Goal: Consume media (video, audio)

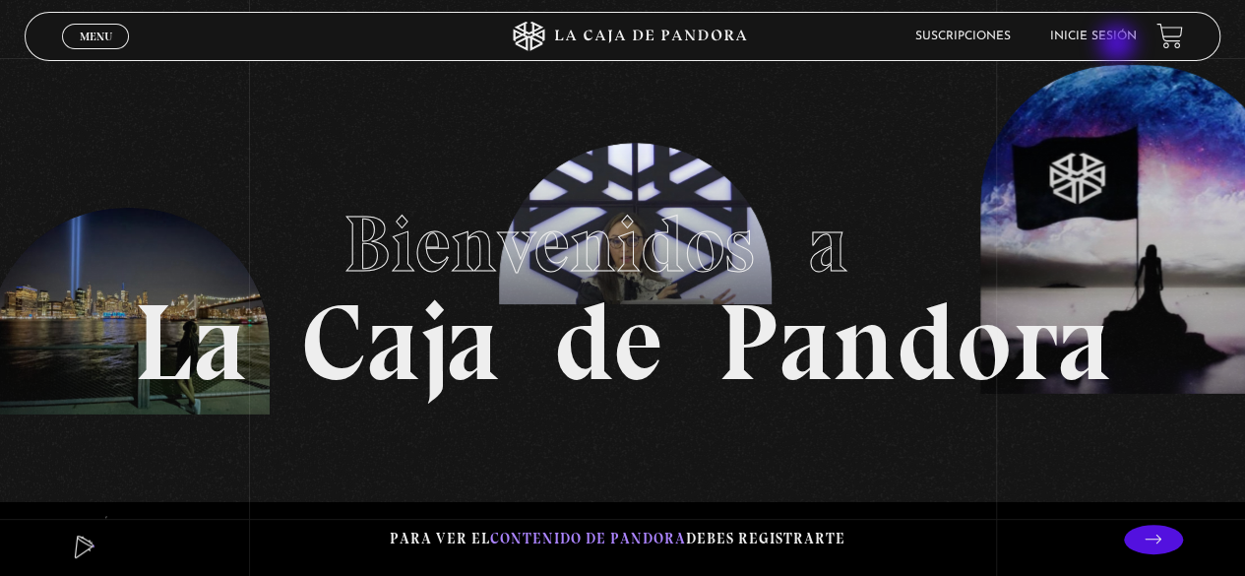
click at [1118, 38] on link "Inicie sesión" at bounding box center [1093, 37] width 87 height 12
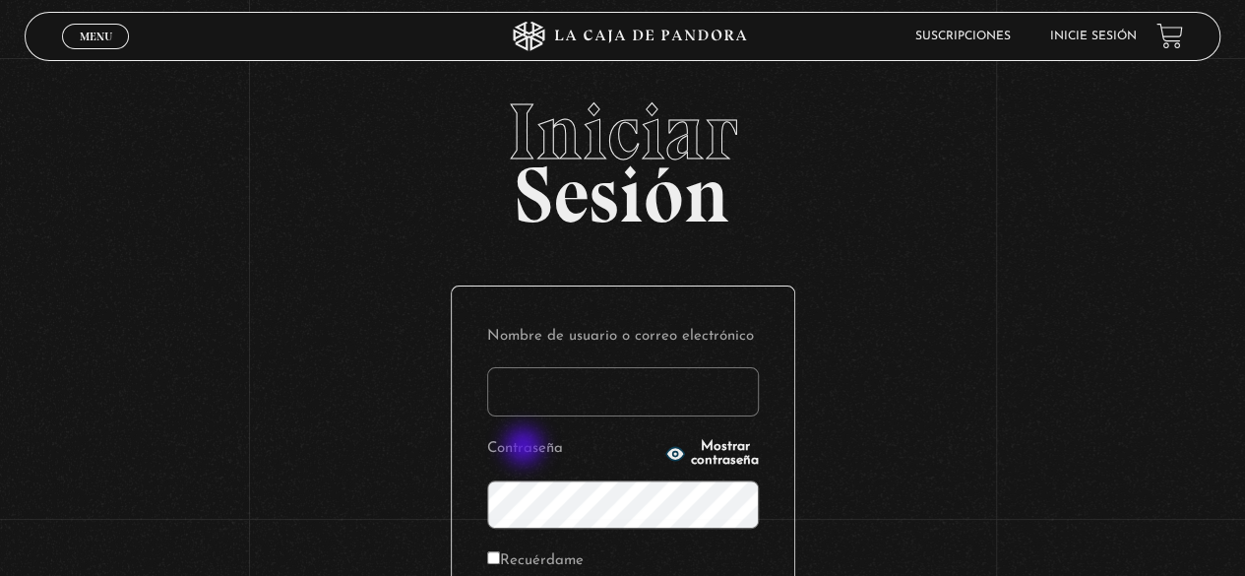
scroll to position [277, 0]
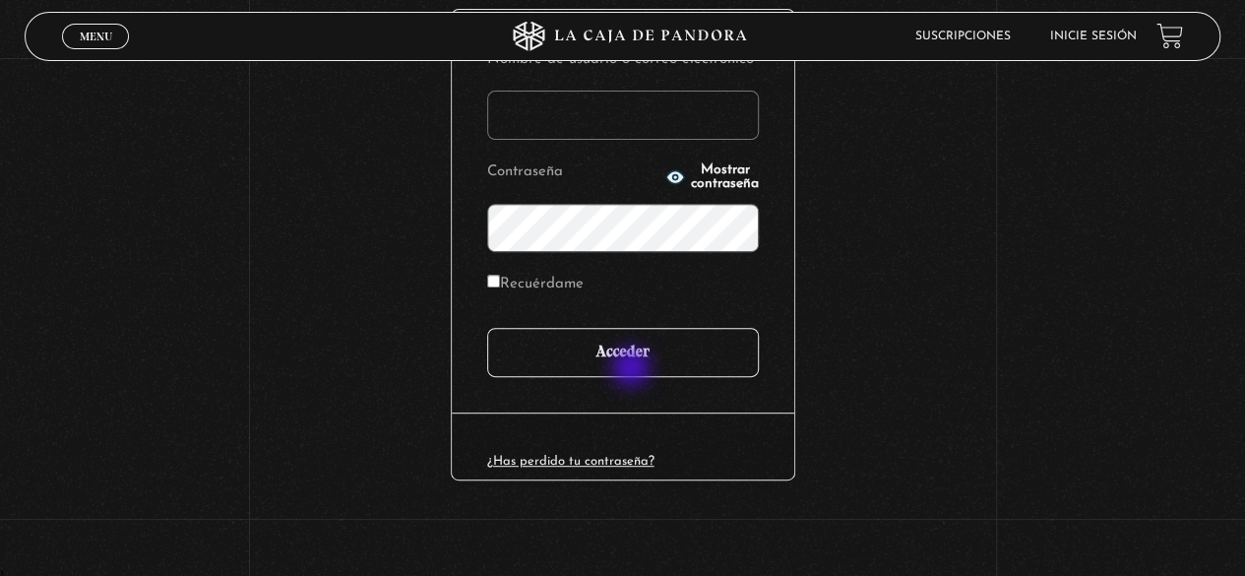
type input "[PERSON_NAME][EMAIL_ADDRESS][DOMAIN_NAME]"
click at [633, 369] on input "Acceder" at bounding box center [623, 352] width 272 height 49
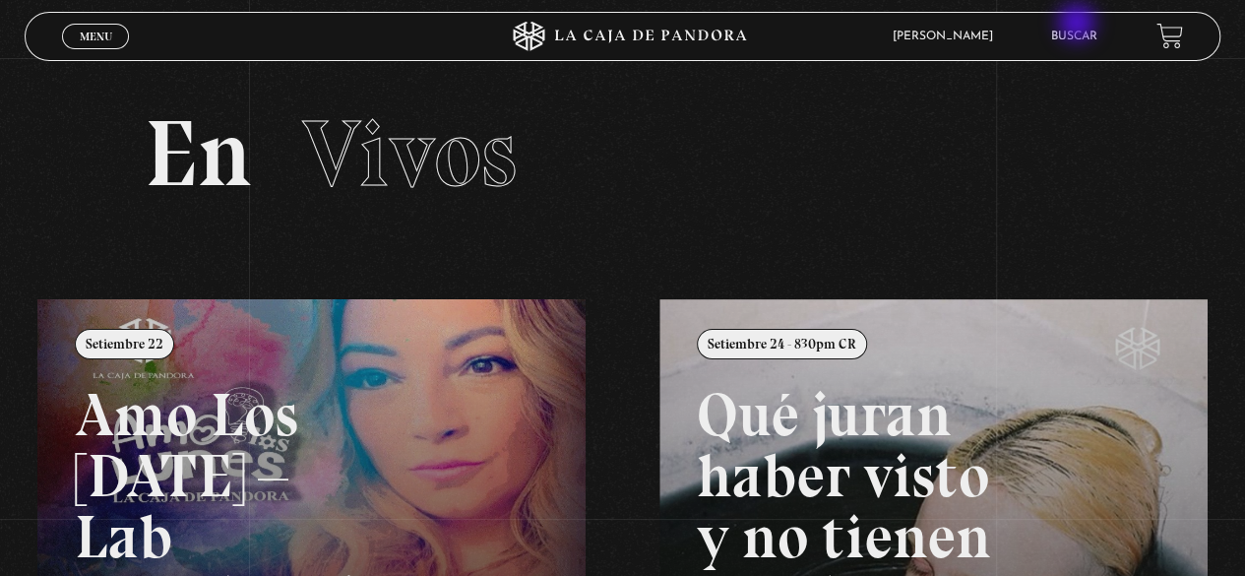
click at [1075, 26] on li "Buscar" at bounding box center [1074, 36] width 46 height 31
click at [1076, 32] on link "Buscar" at bounding box center [1074, 37] width 46 height 12
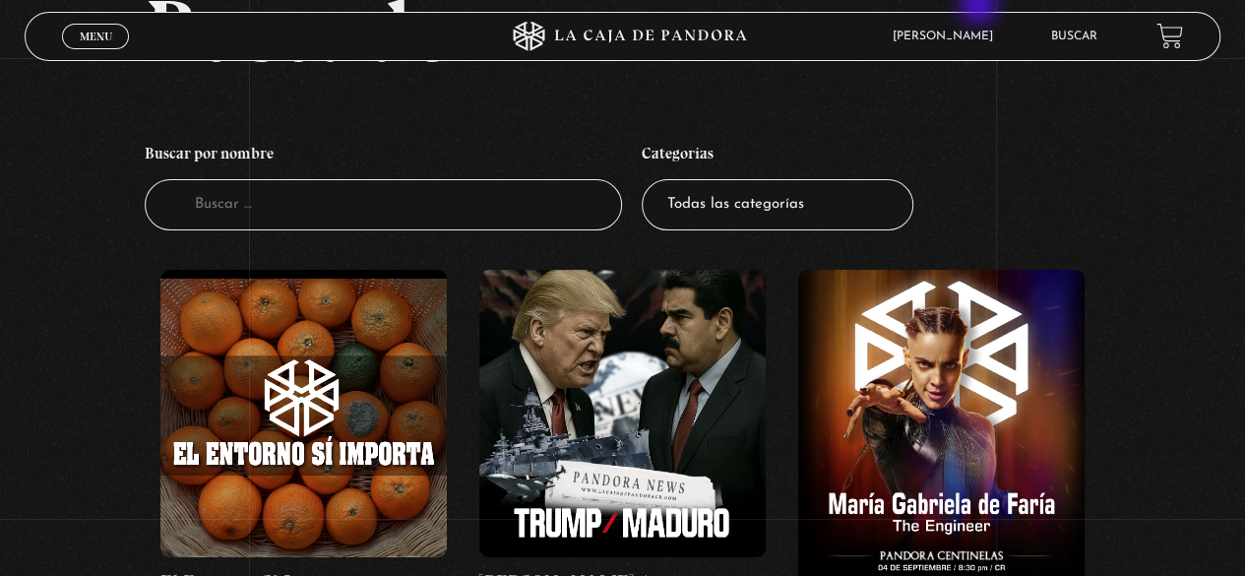
scroll to position [197, 0]
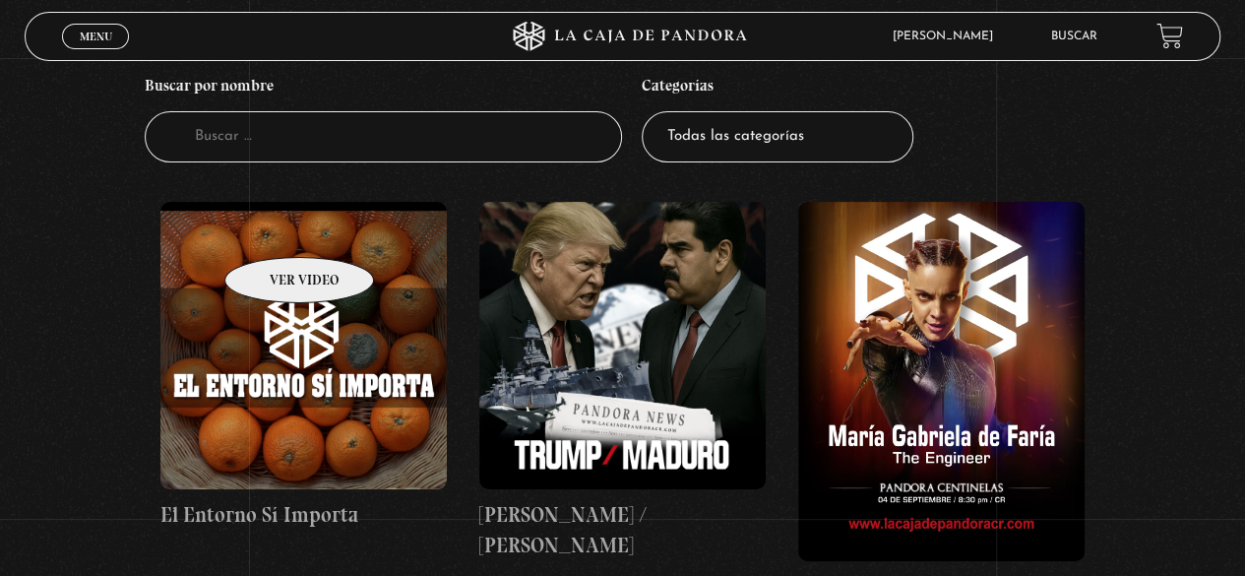
click at [274, 227] on figure at bounding box center [303, 345] width 286 height 286
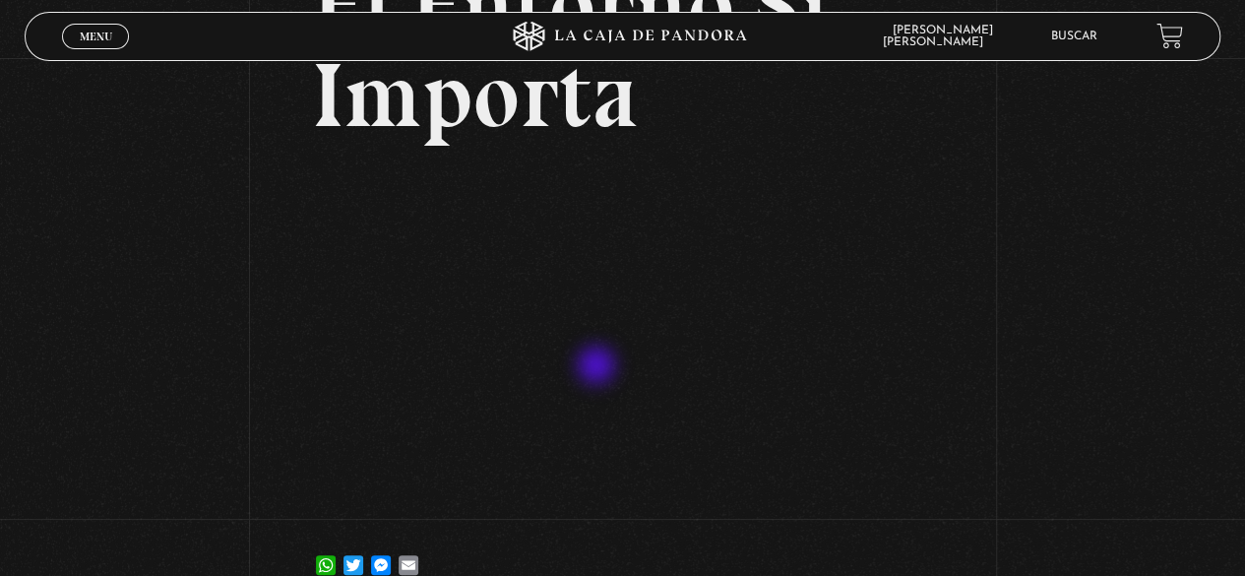
scroll to position [197, 0]
